Goal: Transaction & Acquisition: Purchase product/service

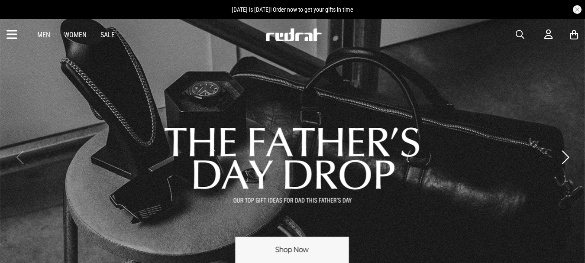
click at [576, 36] on icon at bounding box center [574, 34] width 8 height 11
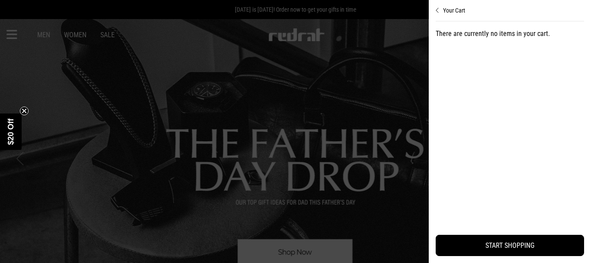
click at [447, 9] on button "Your Cart" at bounding box center [510, 7] width 148 height 14
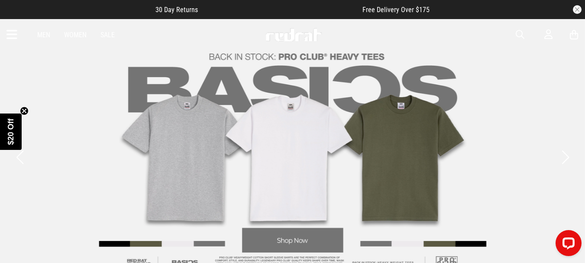
click at [571, 34] on icon at bounding box center [574, 34] width 8 height 11
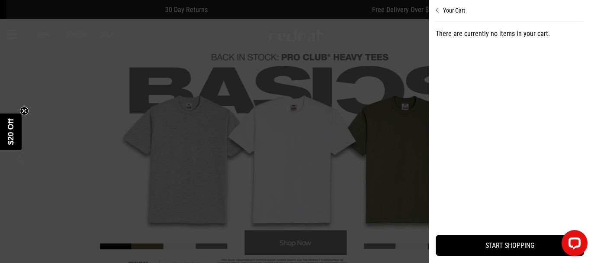
click at [468, 6] on button "Your Cart" at bounding box center [510, 7] width 148 height 14
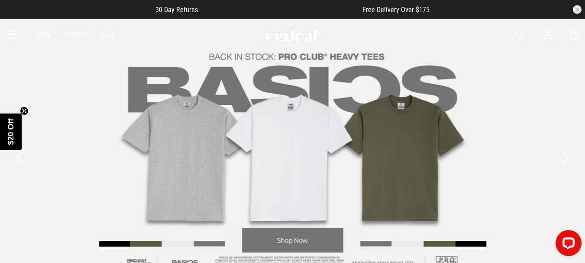
click at [48, 35] on link "Men" at bounding box center [43, 35] width 13 height 8
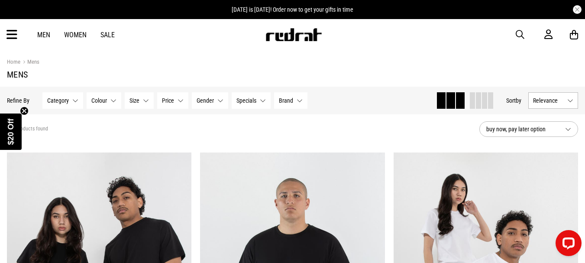
click at [18, 36] on div "Men Women Sale Sign in New Back Footwear Back Mens Back Womens Back Youth & Kid…" at bounding box center [292, 34] width 585 height 31
click at [9, 35] on icon at bounding box center [11, 35] width 11 height 14
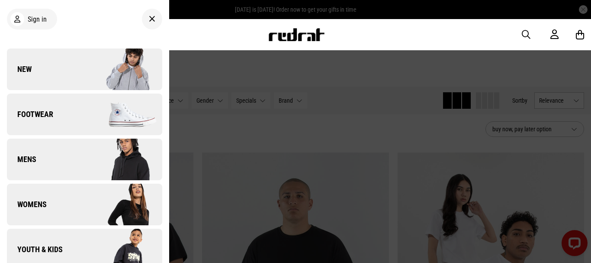
click at [67, 109] on link "Footwear" at bounding box center [84, 114] width 155 height 42
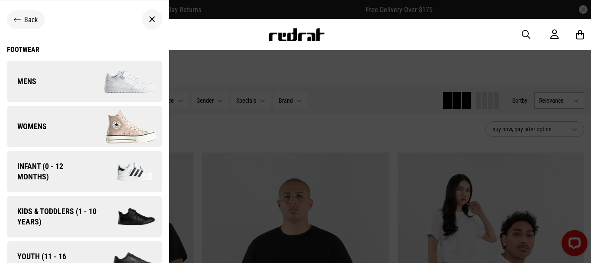
click at [77, 91] on link "Mens" at bounding box center [84, 82] width 155 height 42
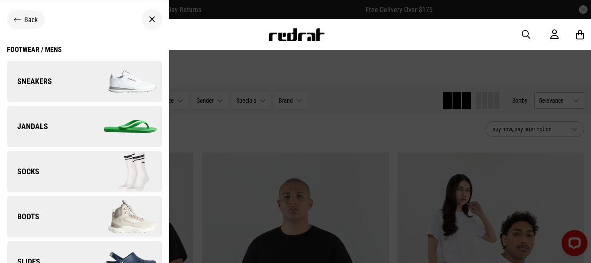
click at [77, 91] on link "Sneakers" at bounding box center [84, 82] width 155 height 42
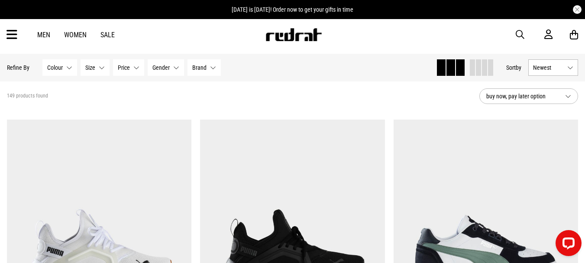
scroll to position [22, 0]
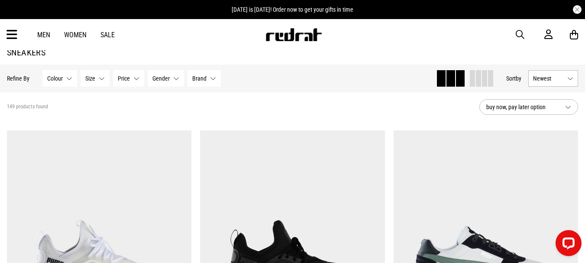
click at [541, 106] on span "buy now, pay later option" at bounding box center [522, 107] width 72 height 10
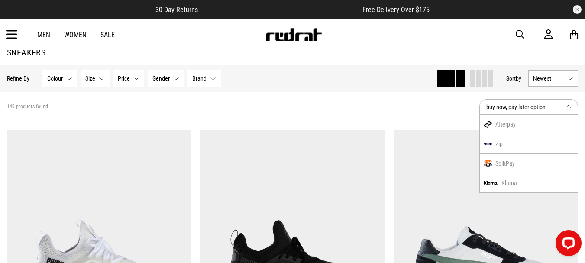
click at [548, 81] on span "Newest" at bounding box center [548, 78] width 31 height 7
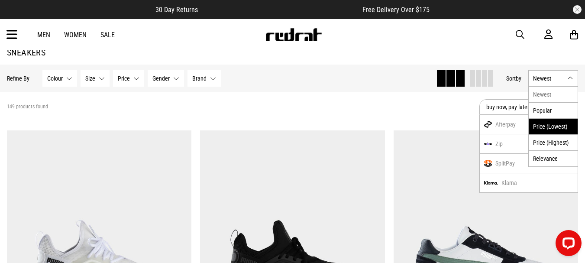
click at [555, 121] on li "Price (Lowest)" at bounding box center [553, 126] width 49 height 16
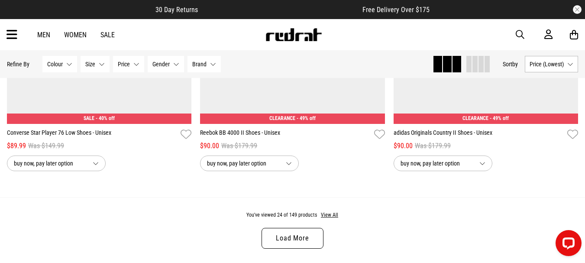
scroll to position [2575, 0]
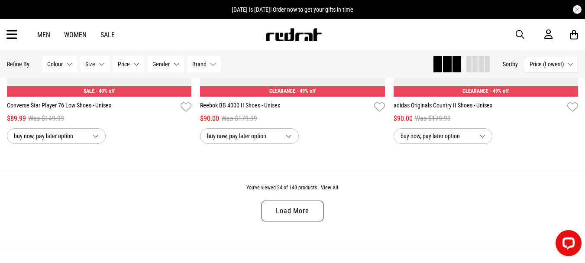
click at [307, 213] on link "Load More" at bounding box center [291, 210] width 61 height 21
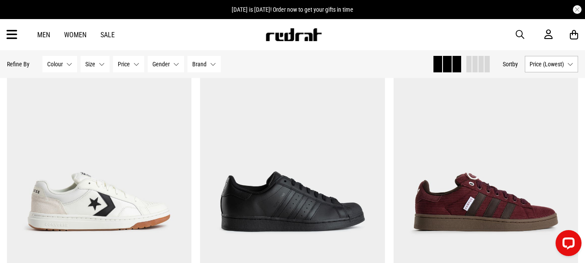
scroll to position [4933, 0]
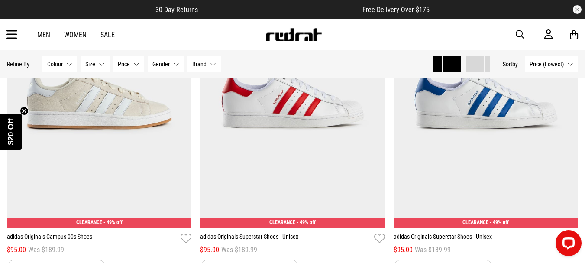
scroll to position [588, 0]
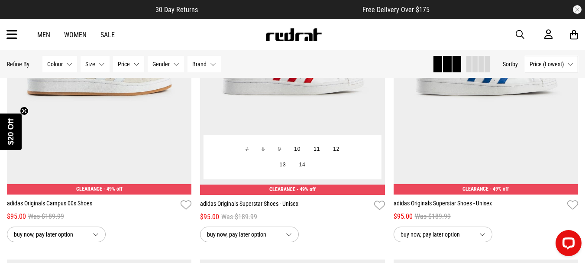
click at [329, 109] on img at bounding box center [292, 65] width 185 height 259
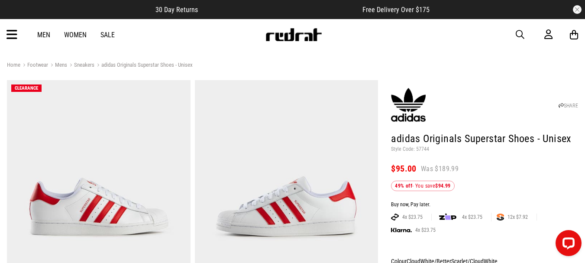
click at [47, 33] on link "Men" at bounding box center [43, 35] width 13 height 8
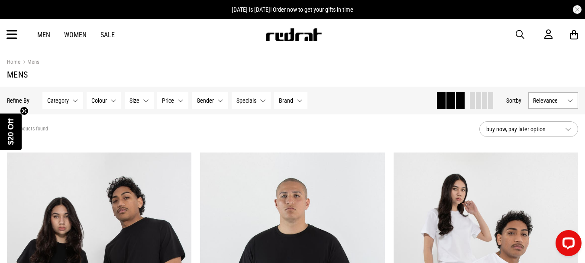
click at [516, 37] on span "button" at bounding box center [520, 34] width 9 height 10
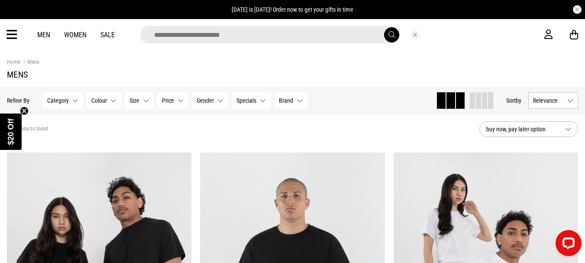
click at [345, 36] on input "search" at bounding box center [270, 34] width 260 height 17
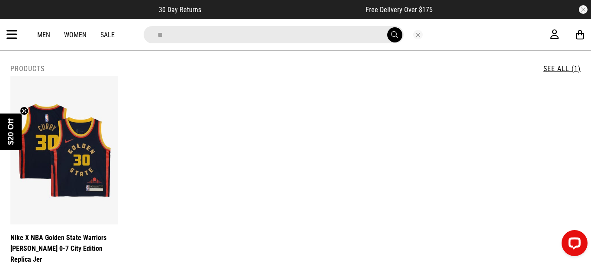
type input "*"
type input "**********"
click at [387, 27] on button "submit" at bounding box center [394, 34] width 15 height 15
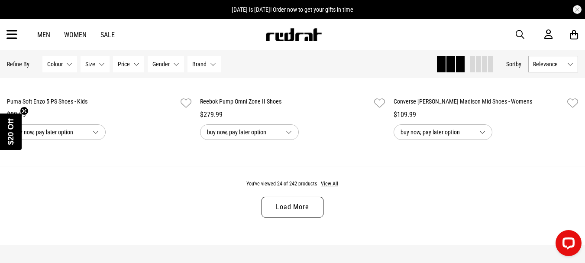
scroll to position [2572, 0]
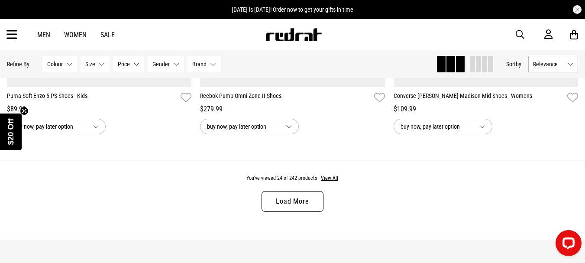
drag, startPoint x: 590, startPoint y: 27, endPoint x: 591, endPoint y: 234, distance: 207.3
click at [315, 207] on link "Load More" at bounding box center [291, 201] width 61 height 21
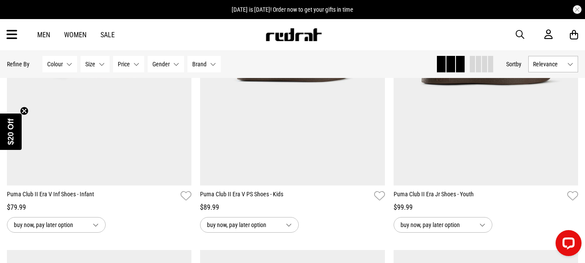
scroll to position [155, 0]
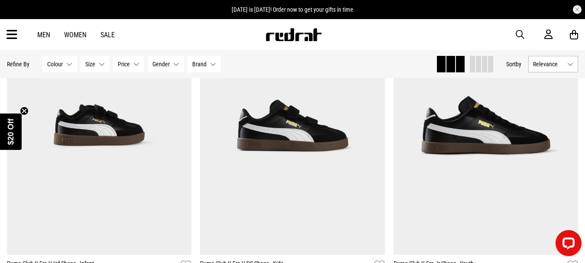
click at [60, 64] on span "Colour" at bounding box center [55, 64] width 16 height 7
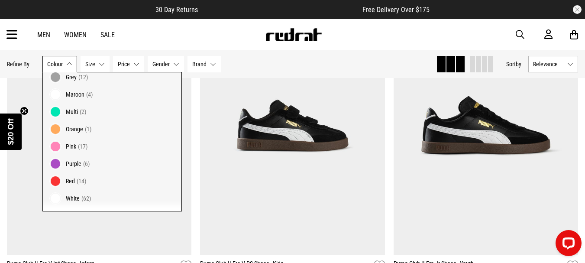
scroll to position [135, 0]
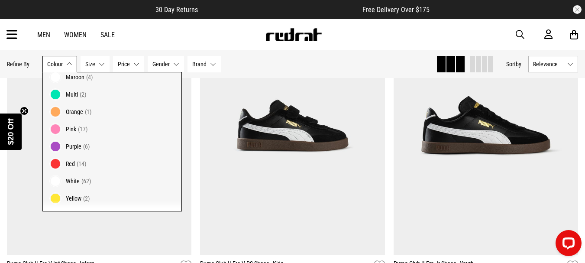
click at [91, 163] on span "Red (14)" at bounding box center [120, 163] width 109 height 10
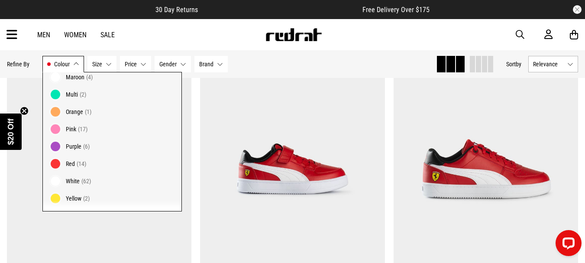
scroll to position [55, 0]
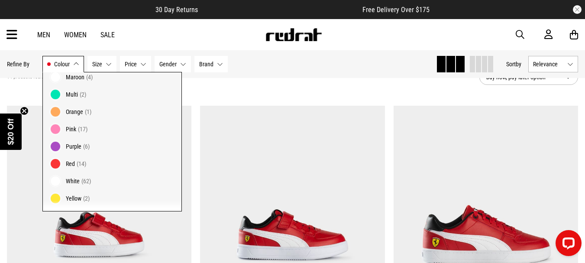
click at [404, 90] on section "14 products found Active Filters Red Clear buy now, pay later option" at bounding box center [292, 77] width 585 height 40
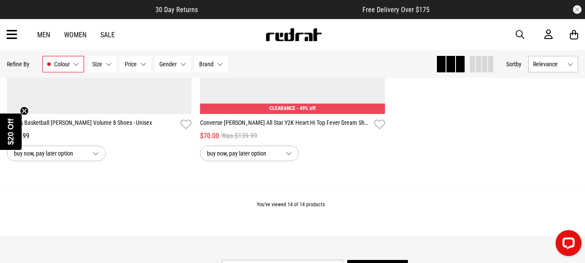
scroll to position [1637, 0]
